Goal: Check status: Check status

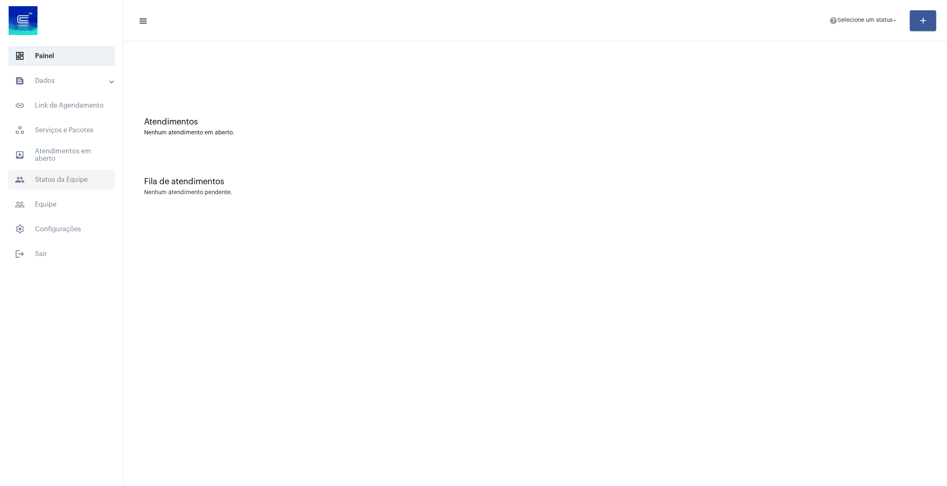
click at [52, 186] on span "people Status da Equipe" at bounding box center [61, 180] width 107 height 20
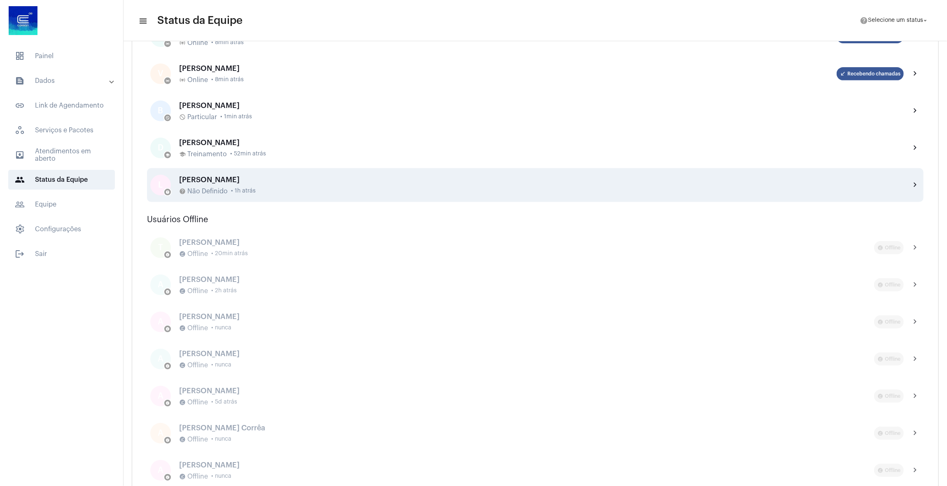
scroll to position [148, 0]
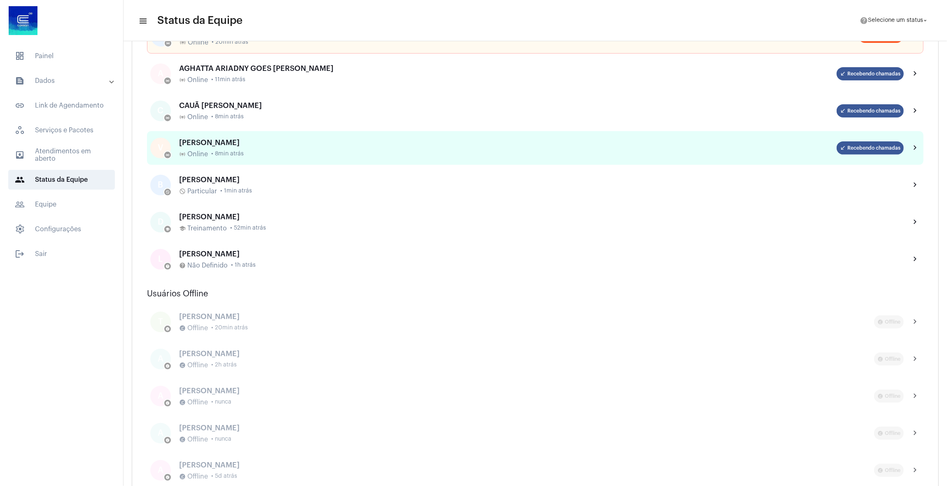
click at [258, 142] on div "[PERSON_NAME]" at bounding box center [508, 142] width 658 height 8
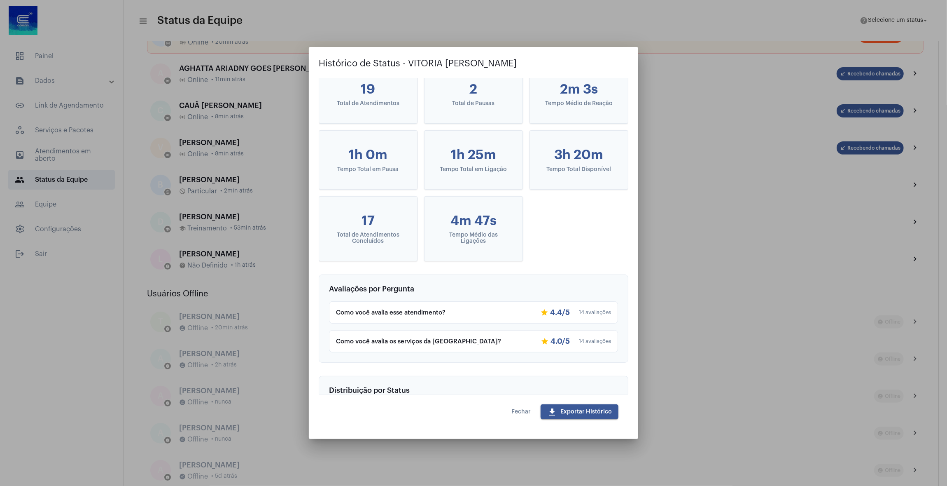
scroll to position [0, 0]
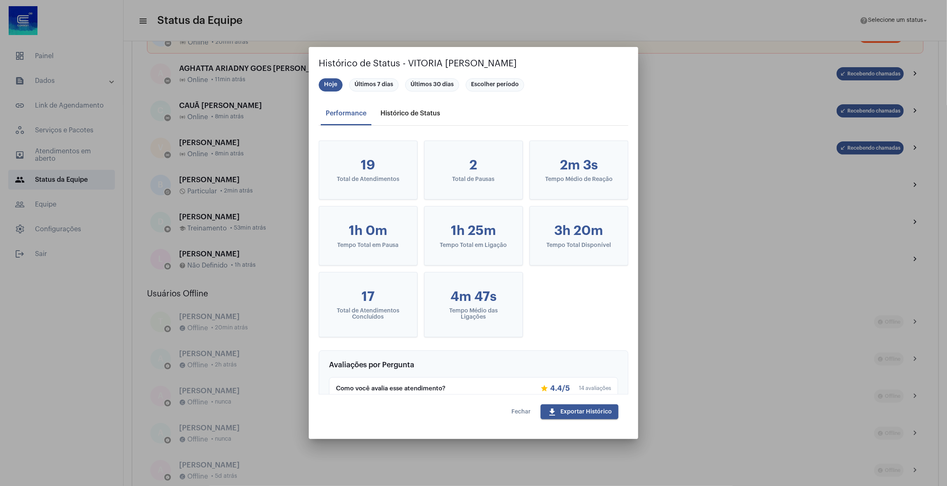
click at [404, 112] on div "Histórico de Status" at bounding box center [411, 113] width 60 height 7
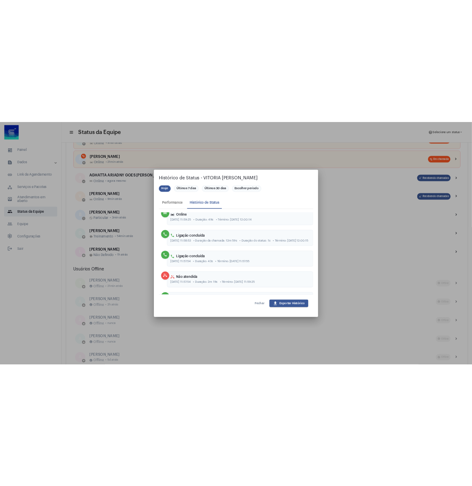
scroll to position [741, 0]
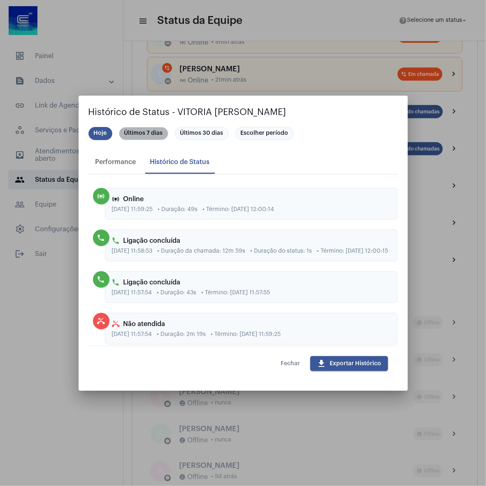
click at [156, 135] on mat-chip "Últimos 7 dias" at bounding box center [143, 133] width 49 height 13
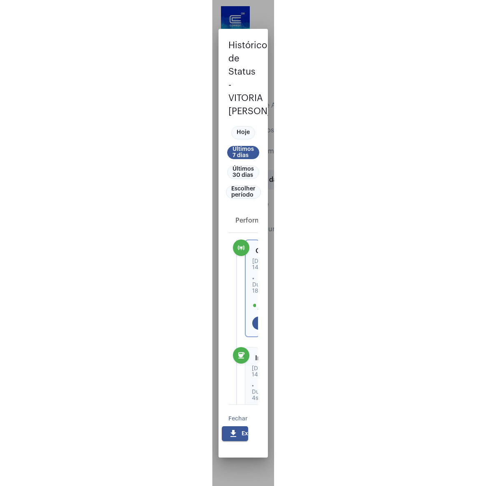
scroll to position [148, 0]
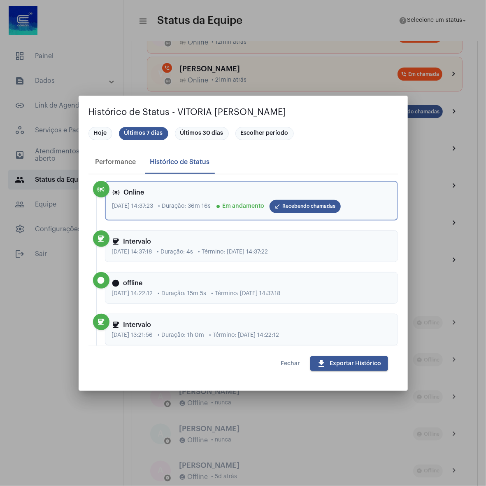
drag, startPoint x: 305, startPoint y: 112, endPoint x: 177, endPoint y: 112, distance: 128.1
click at [177, 112] on h2 "Histórico de Status - VITORIA [PERSON_NAME]" at bounding box center [244, 111] width 310 height 13
copy h2 "[PERSON_NAME]"
